Goal: Check status: Check status

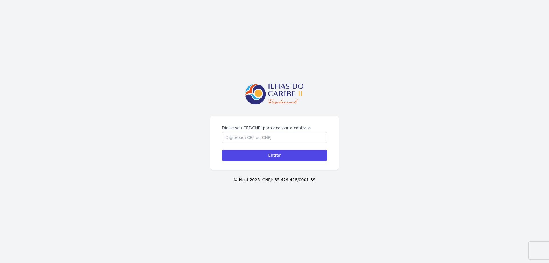
click at [262, 135] on input "Digite seu CPF/CNPJ para acessar o contrato" at bounding box center [274, 137] width 105 height 11
type input "09687965916"
click at [273, 162] on div "Digite seu CPF/CNPJ para acessar o contrato 09687965916 Entrar" at bounding box center [274, 143] width 128 height 54
click at [272, 160] on input "Entrar" at bounding box center [274, 154] width 105 height 11
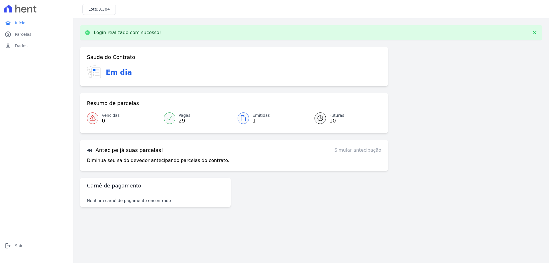
click at [251, 122] on link "Emitidas 1" at bounding box center [270, 118] width 73 height 16
click at [108, 74] on h3 "Em dia" at bounding box center [119, 72] width 26 height 10
click at [14, 29] on link "paid Parcelas" at bounding box center [36, 34] width 69 height 11
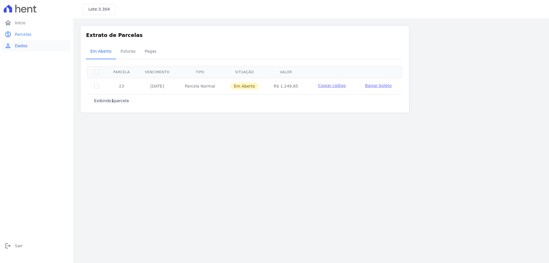
click at [18, 43] on link "person Dados" at bounding box center [36, 45] width 69 height 11
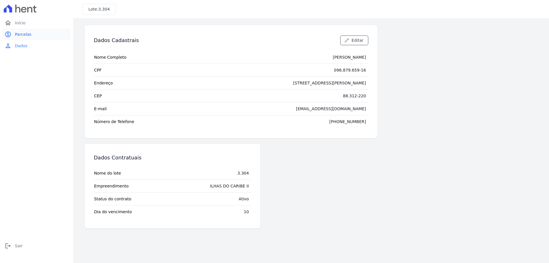
click at [17, 35] on span "Parcelas" at bounding box center [23, 34] width 17 height 6
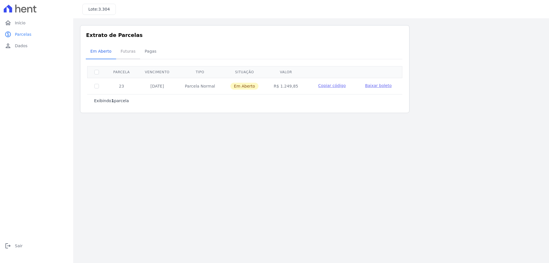
click at [124, 53] on span "Futuras" at bounding box center [128, 50] width 22 height 11
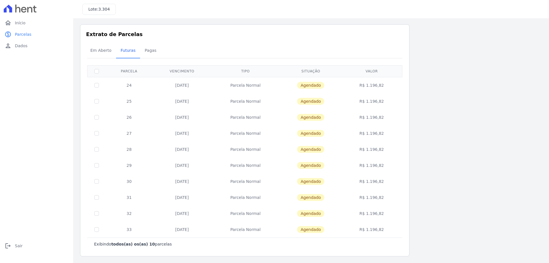
scroll to position [1, 0]
click at [312, 230] on span "Agendado" at bounding box center [310, 228] width 27 height 7
click at [297, 237] on div "Exibindo todos(as) os(as) 10 parcelas" at bounding box center [244, 243] width 315 height 13
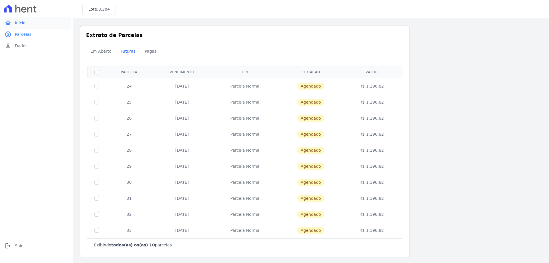
click at [24, 22] on span "Início" at bounding box center [20, 23] width 11 height 6
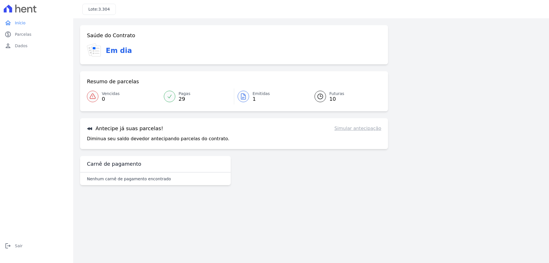
click at [141, 133] on div "Antecipe já suas parcelas! Simular antecipação Diminua seu saldo devedor anteci…" at bounding box center [234, 133] width 308 height 31
click at [363, 127] on link "Simular antecipação" at bounding box center [357, 128] width 47 height 7
click at [361, 131] on link "Simular antecipação" at bounding box center [357, 128] width 47 height 7
click at [84, 128] on div "Antecipe já suas parcelas! Simular antecipação Diminua seu saldo devedor anteci…" at bounding box center [234, 133] width 308 height 31
click at [108, 135] on div "Antecipe já suas parcelas! Simular antecipação Diminua seu saldo devedor anteci…" at bounding box center [234, 133] width 308 height 31
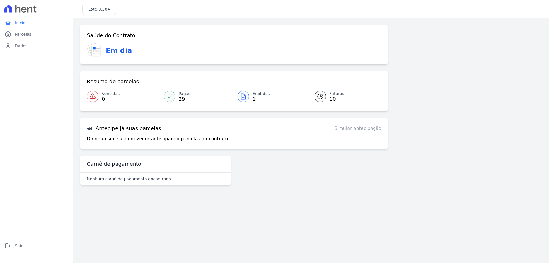
click at [346, 129] on link "Simular antecipação" at bounding box center [357, 128] width 47 height 7
click at [117, 180] on p "Nenhum carnê de pagamento encontrado" at bounding box center [129, 179] width 84 height 6
click at [99, 45] on icon at bounding box center [94, 50] width 15 height 14
click at [29, 37] on span "Parcelas" at bounding box center [23, 34] width 17 height 6
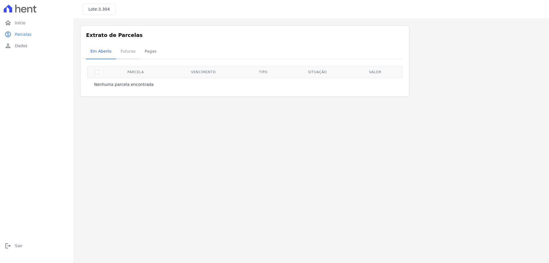
click at [128, 54] on span "Futuras" at bounding box center [128, 50] width 22 height 11
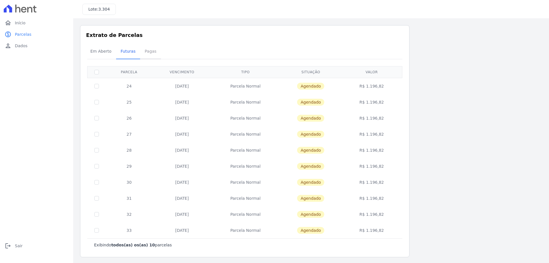
click at [145, 53] on span "Pagas" at bounding box center [150, 50] width 19 height 11
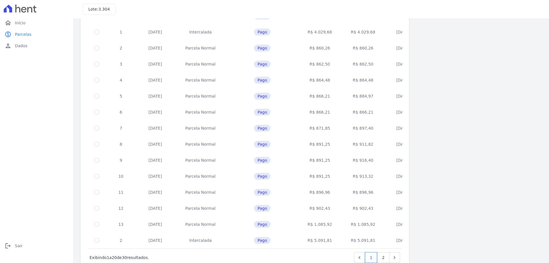
scroll to position [173, 0]
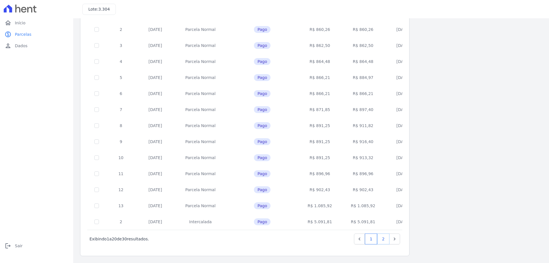
click at [385, 239] on link "2" at bounding box center [383, 238] width 12 height 11
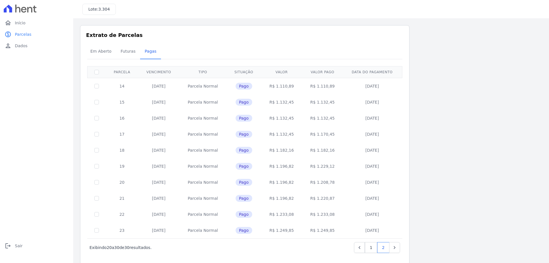
click at [385, 239] on div "‹ Anterior Exibindo 20 a 30 de 30 resultados. 1 2" at bounding box center [244, 247] width 315 height 18
click at [10, 25] on icon "home" at bounding box center [8, 22] width 7 height 7
